Goal: Find specific page/section: Find specific page/section

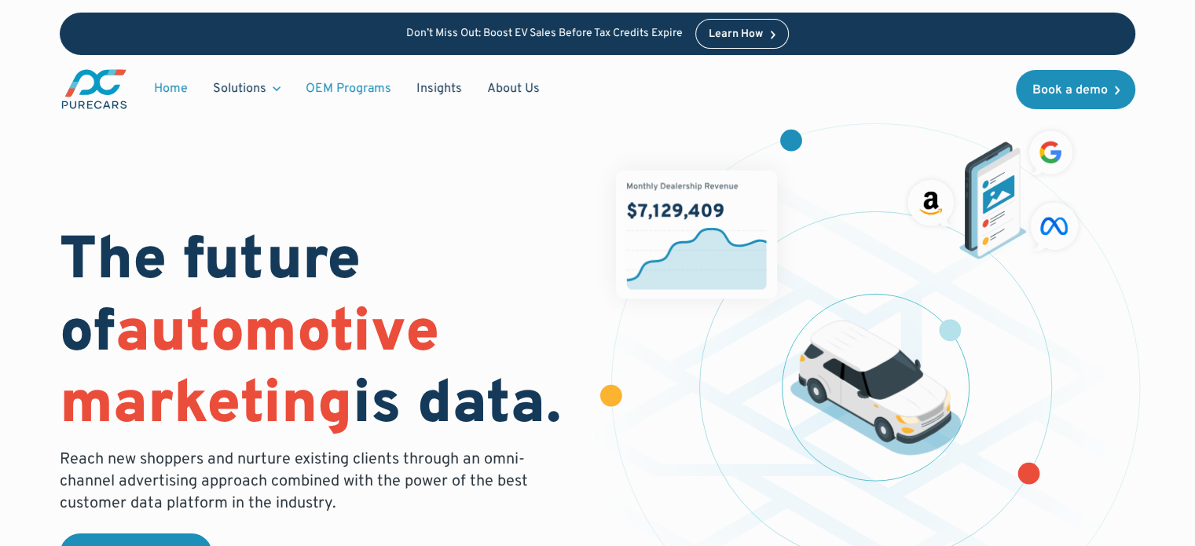
click at [373, 90] on link "OEM Programs" at bounding box center [348, 89] width 111 height 30
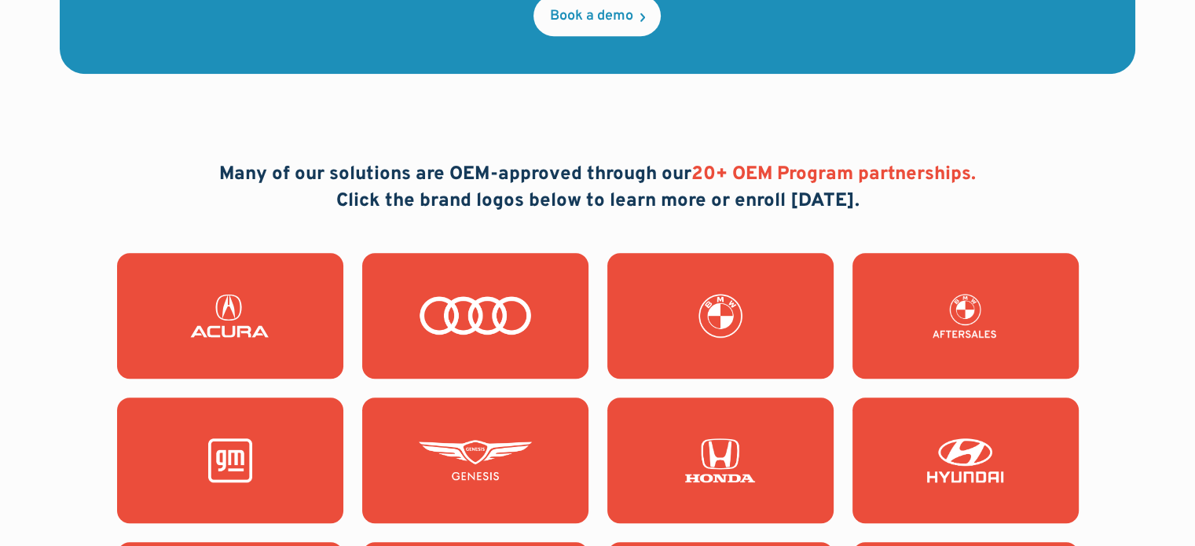
scroll to position [1571, 0]
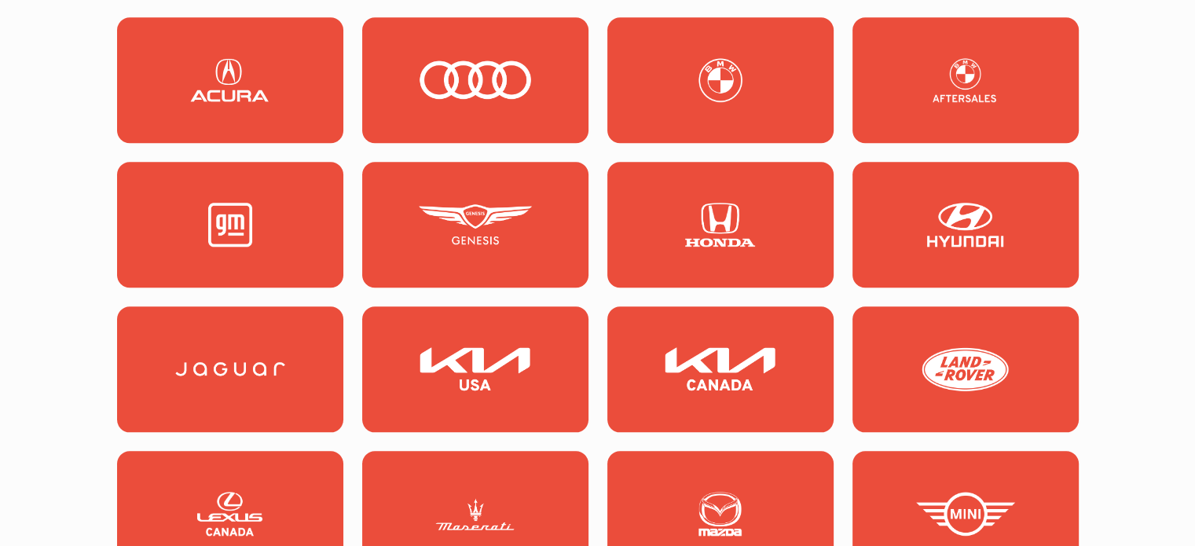
click at [712, 222] on img at bounding box center [720, 225] width 113 height 44
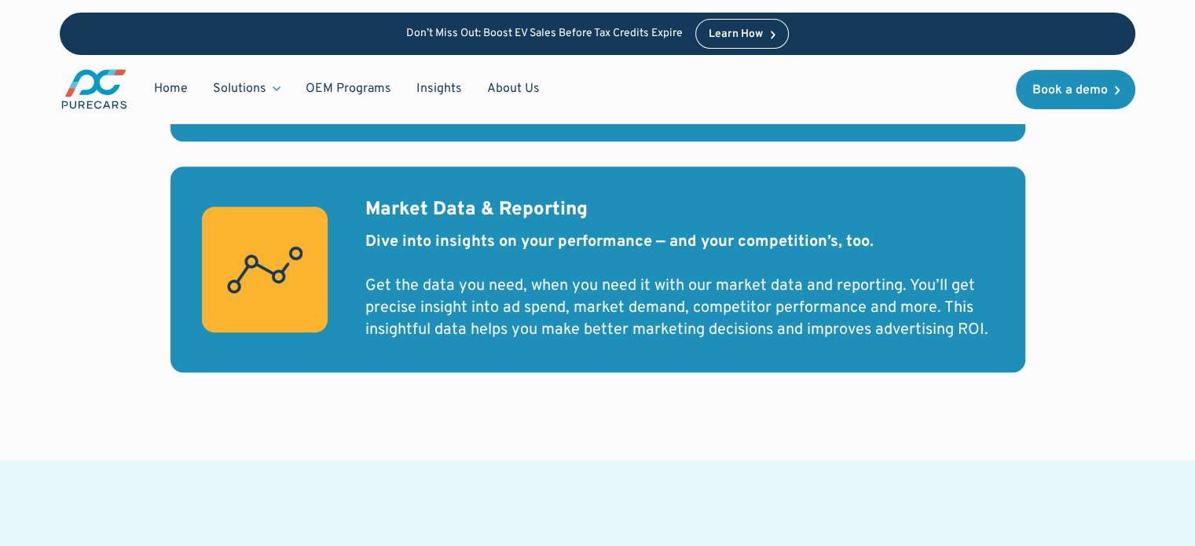
scroll to position [1492, 0]
